Goal: Task Accomplishment & Management: Manage account settings

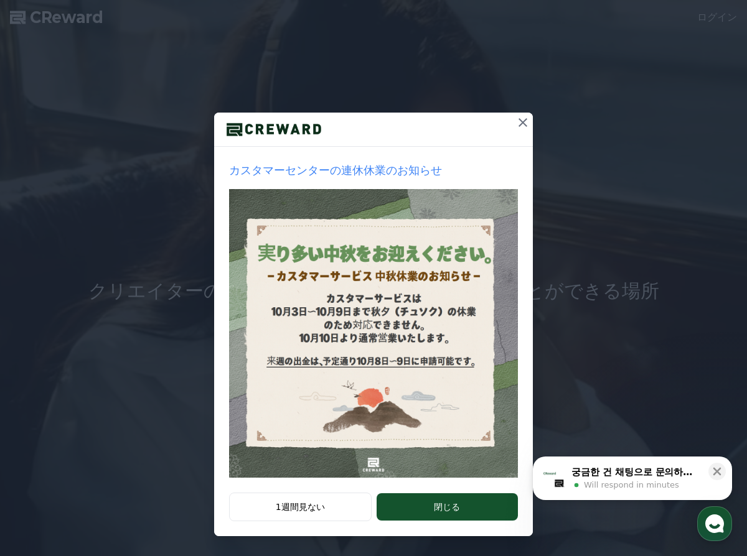
scroll to position [37, 0]
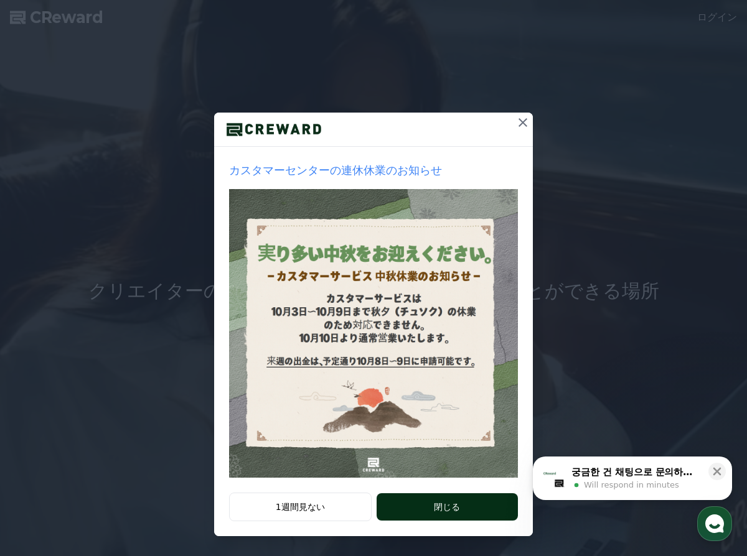
click at [461, 504] on button "閉じる" at bounding box center [447, 507] width 141 height 27
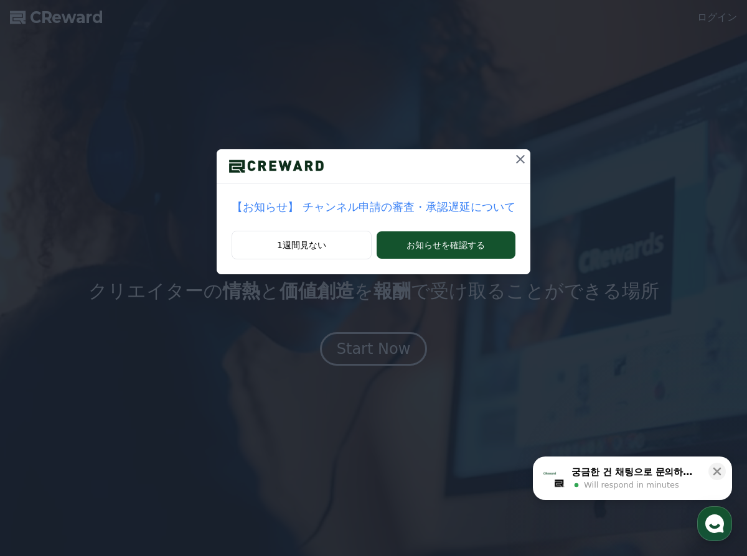
scroll to position [0, 0]
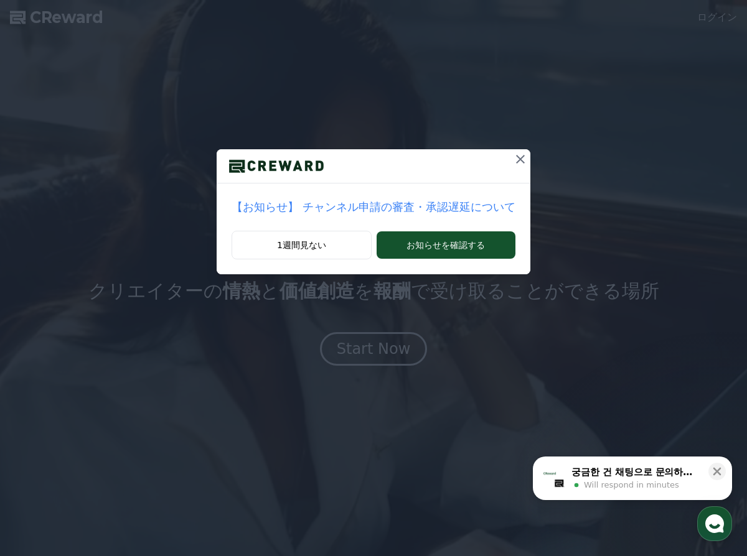
click at [517, 158] on icon at bounding box center [520, 159] width 15 height 15
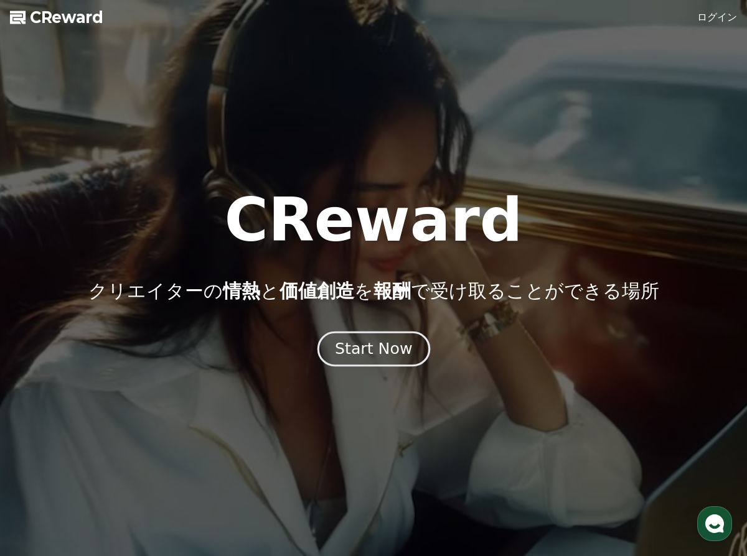
click at [400, 353] on div "Start Now" at bounding box center [373, 349] width 77 height 21
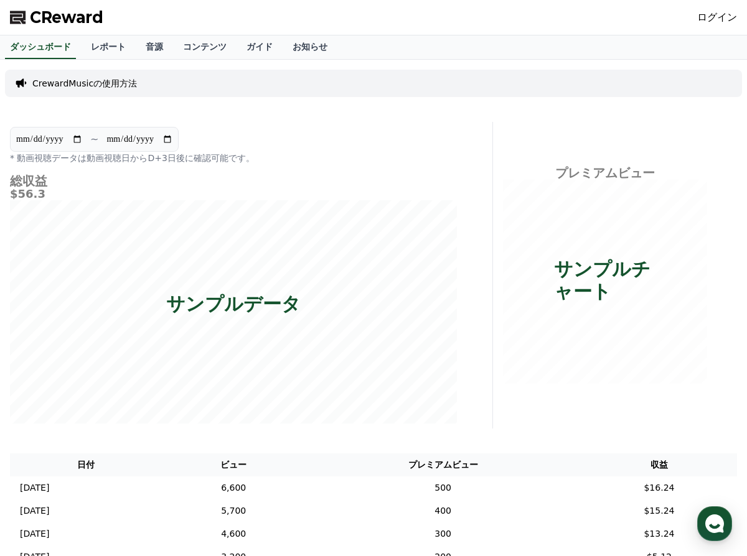
click at [710, 17] on link "ログイン" at bounding box center [717, 17] width 40 height 15
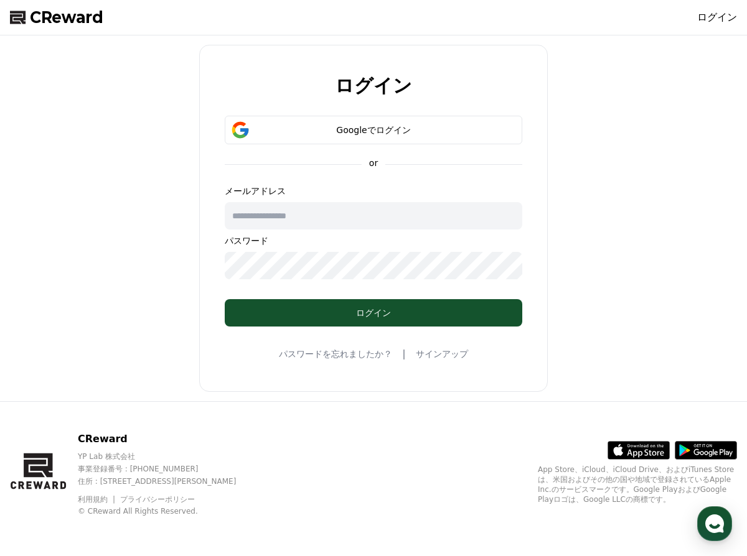
click at [283, 220] on input "text" at bounding box center [374, 215] width 298 height 27
type input "**********"
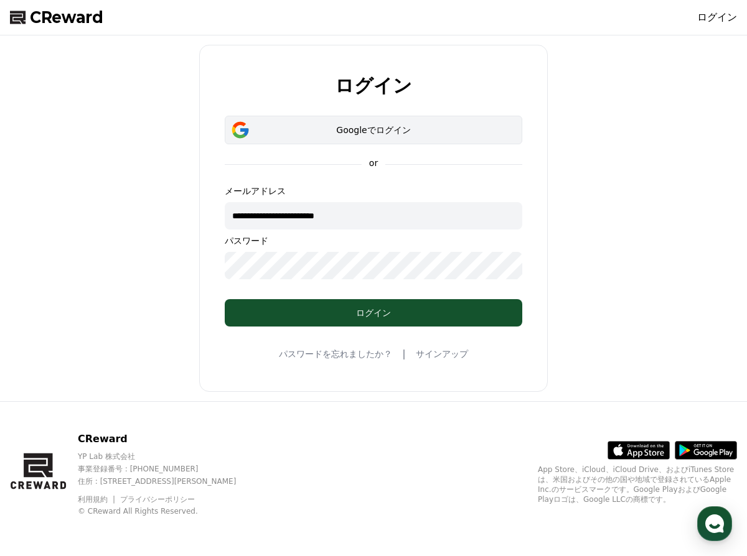
click at [397, 128] on div "Googleでログイン" at bounding box center [373, 130] width 261 height 12
